Goal: Book appointment/travel/reservation

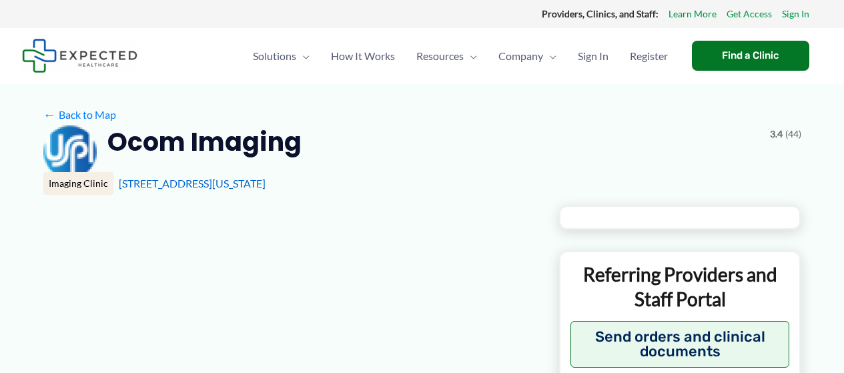
type input "**********"
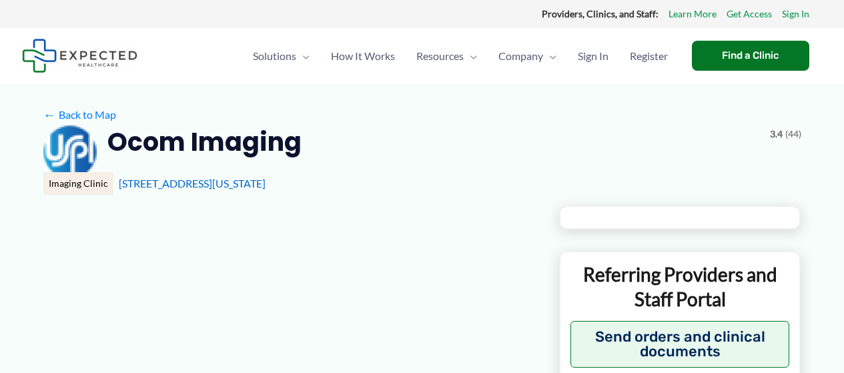
type input "**********"
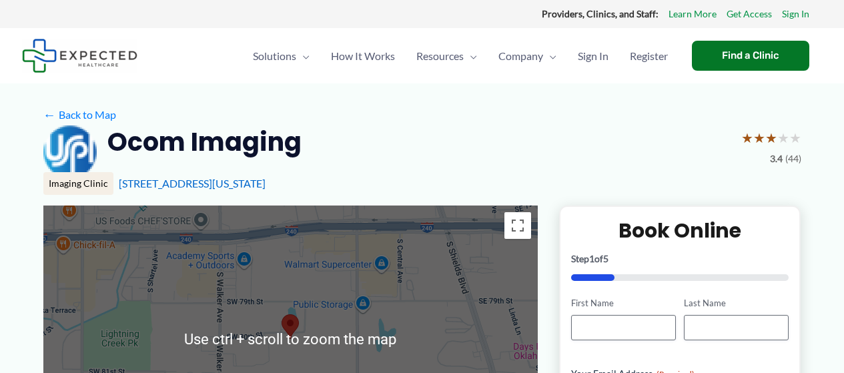
scroll to position [67, 0]
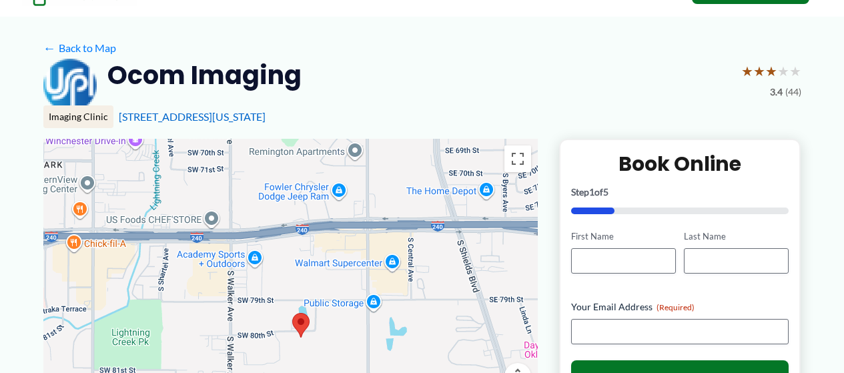
drag, startPoint x: 440, startPoint y: 191, endPoint x: 451, endPoint y: 255, distance: 65.1
click at [450, 254] on div at bounding box center [290, 272] width 494 height 267
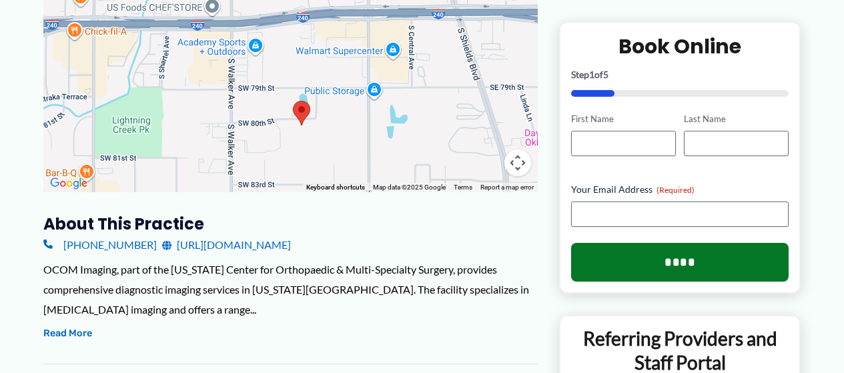
scroll to position [267, 0]
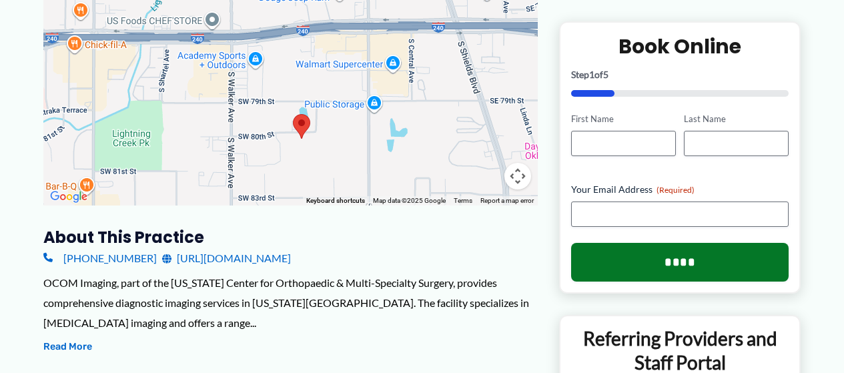
click at [293, 114] on area at bounding box center [293, 114] width 0 height 0
click at [293, 113] on area at bounding box center [293, 113] width 0 height 0
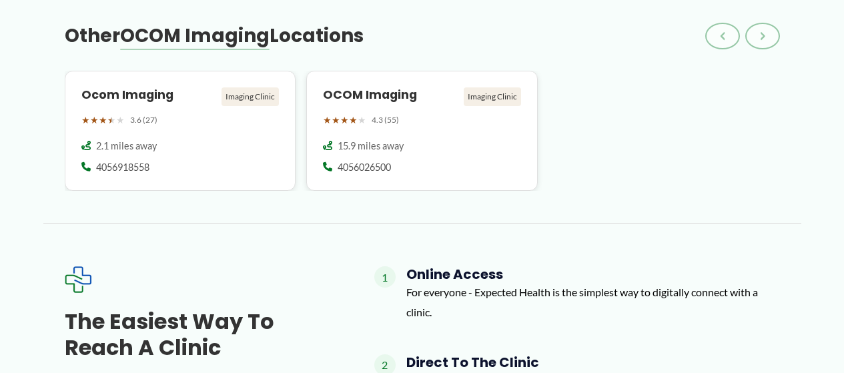
scroll to position [1415, 0]
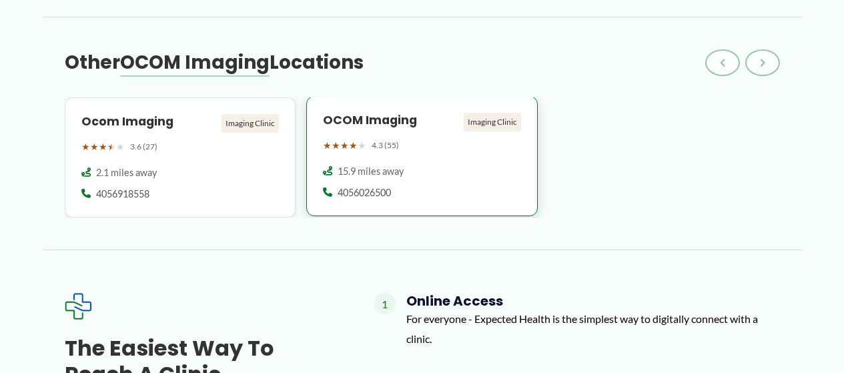
click at [512, 113] on div "Imaging Clinic" at bounding box center [492, 122] width 57 height 19
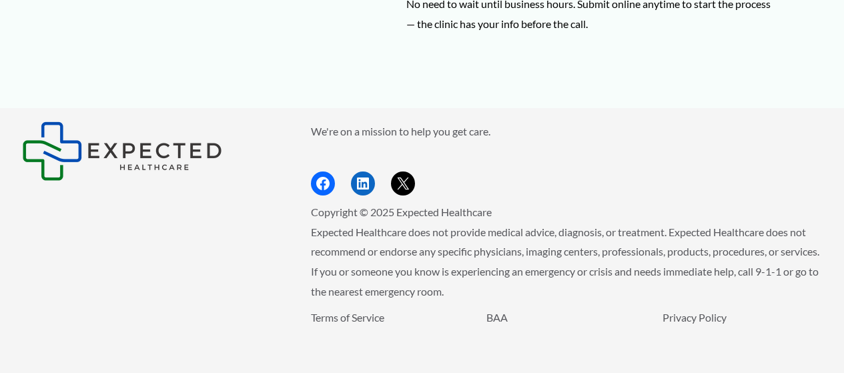
scroll to position [2082, 0]
